Goal: Navigation & Orientation: Find specific page/section

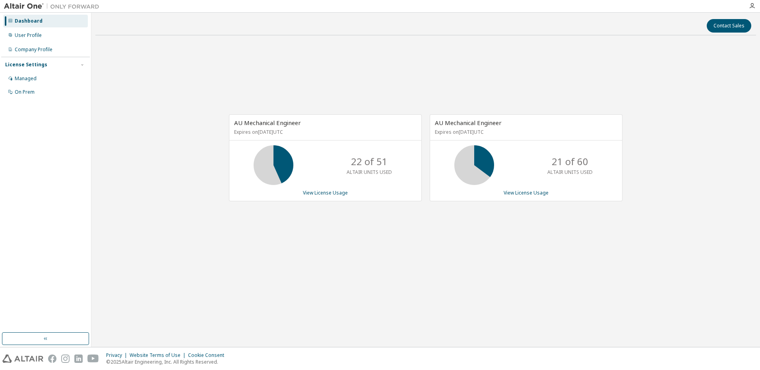
click at [230, 250] on div "AU Mechanical Engineer Expires on [DATE] UTC 22 of 51 ALTAIR UNITS USED View Li…" at bounding box center [425, 162] width 660 height 241
